Goal: Check status: Check status

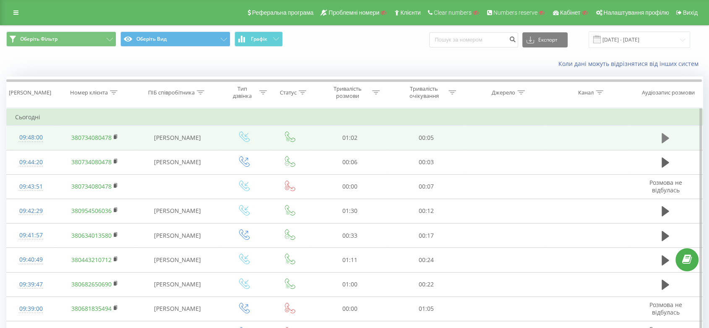
click at [668, 137] on icon at bounding box center [666, 138] width 8 height 10
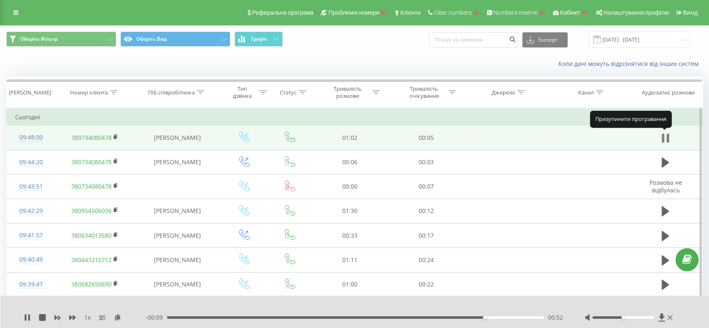
click at [664, 137] on icon at bounding box center [663, 137] width 3 height 9
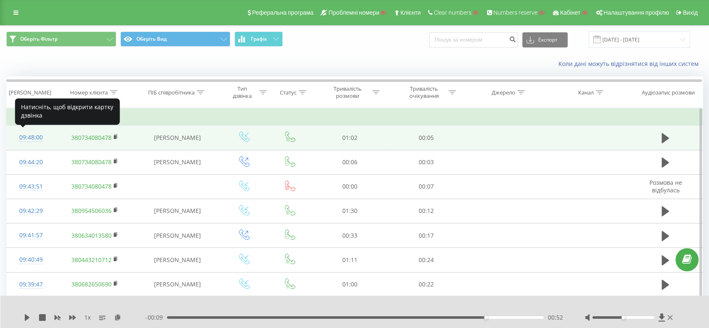
click at [38, 134] on div "09:48:00" at bounding box center [31, 137] width 32 height 16
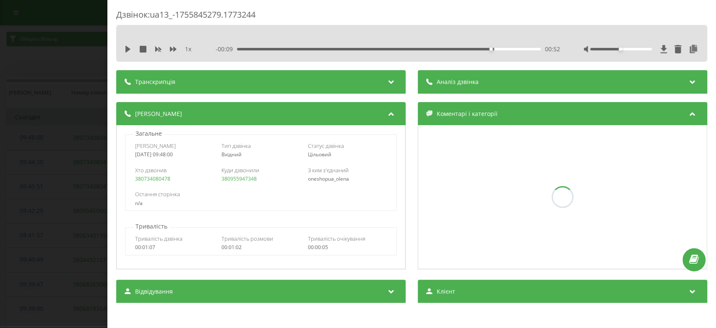
click at [38, 134] on div "Дзвінок : ua13_-1755845279.1773244 1 x - 00:09 00:52 00:52 Транскрипція Для AI-…" at bounding box center [358, 164] width 716 height 328
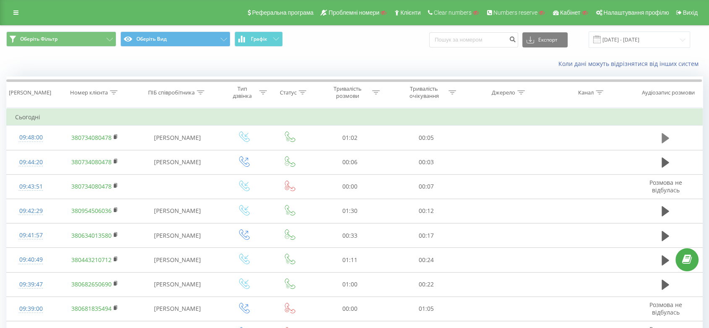
click at [666, 139] on icon at bounding box center [666, 138] width 8 height 10
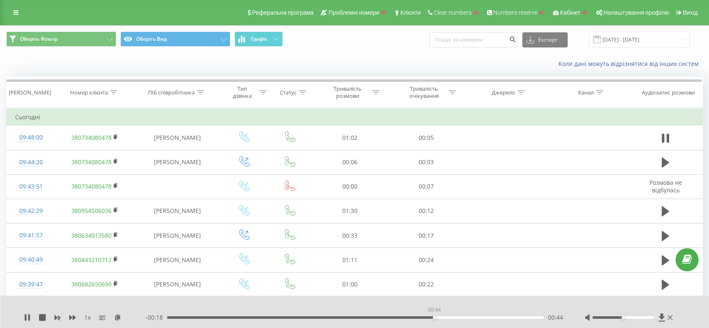
click at [434, 318] on div "00:44" at bounding box center [355, 317] width 377 height 3
click at [498, 316] on div "00:55" at bounding box center [355, 317] width 377 height 3
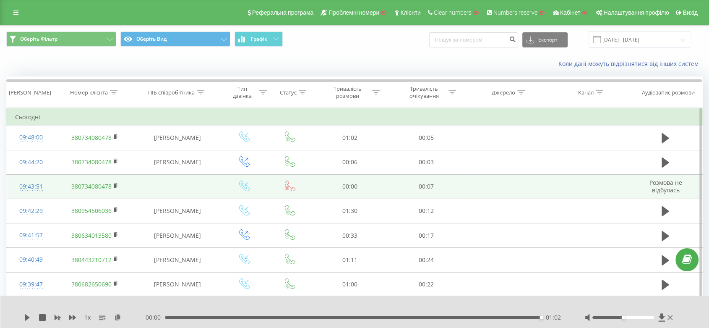
scroll to position [83, 0]
